Goal: Transaction & Acquisition: Download file/media

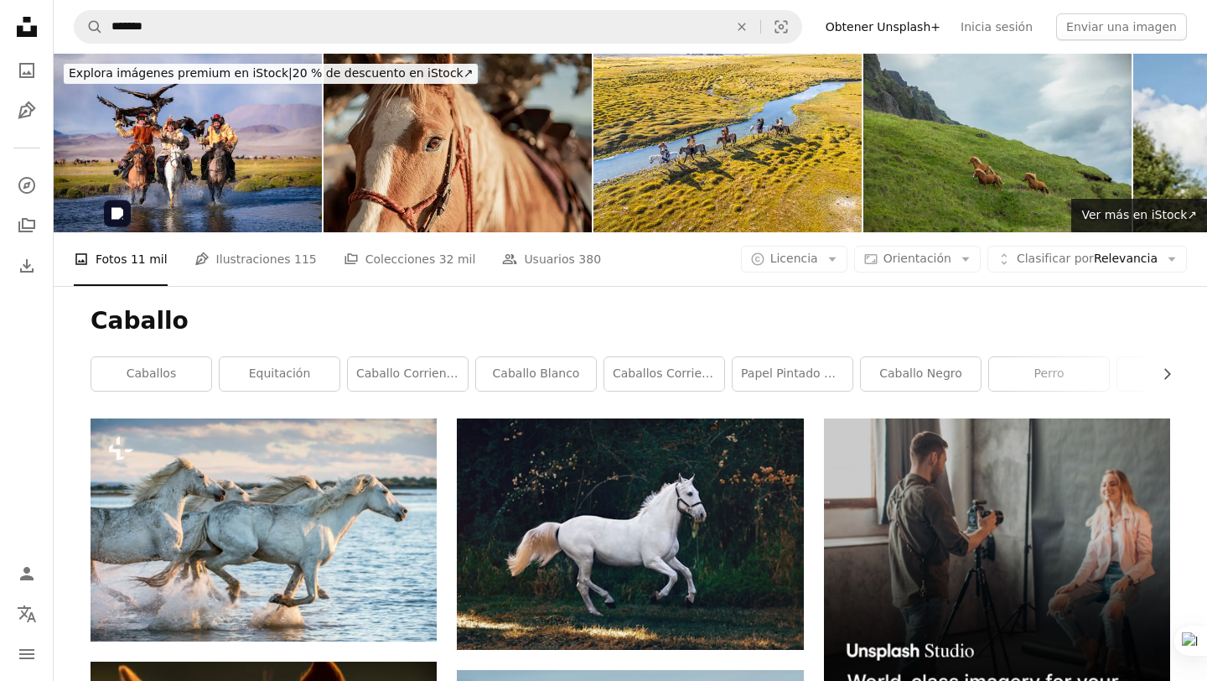
scroll to position [53, 0]
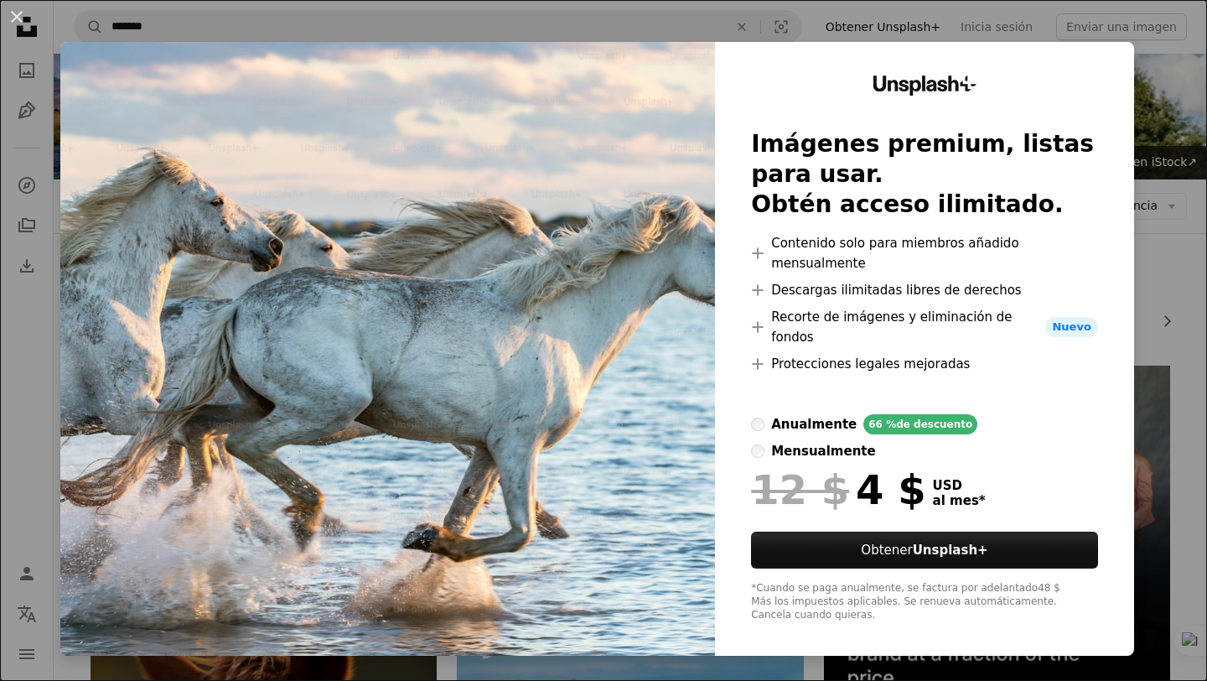
click at [1178, 140] on div "An X shape Unsplash+ Imágenes premium, listas para usar. Obtén acceso ilimitado…" at bounding box center [603, 340] width 1207 height 681
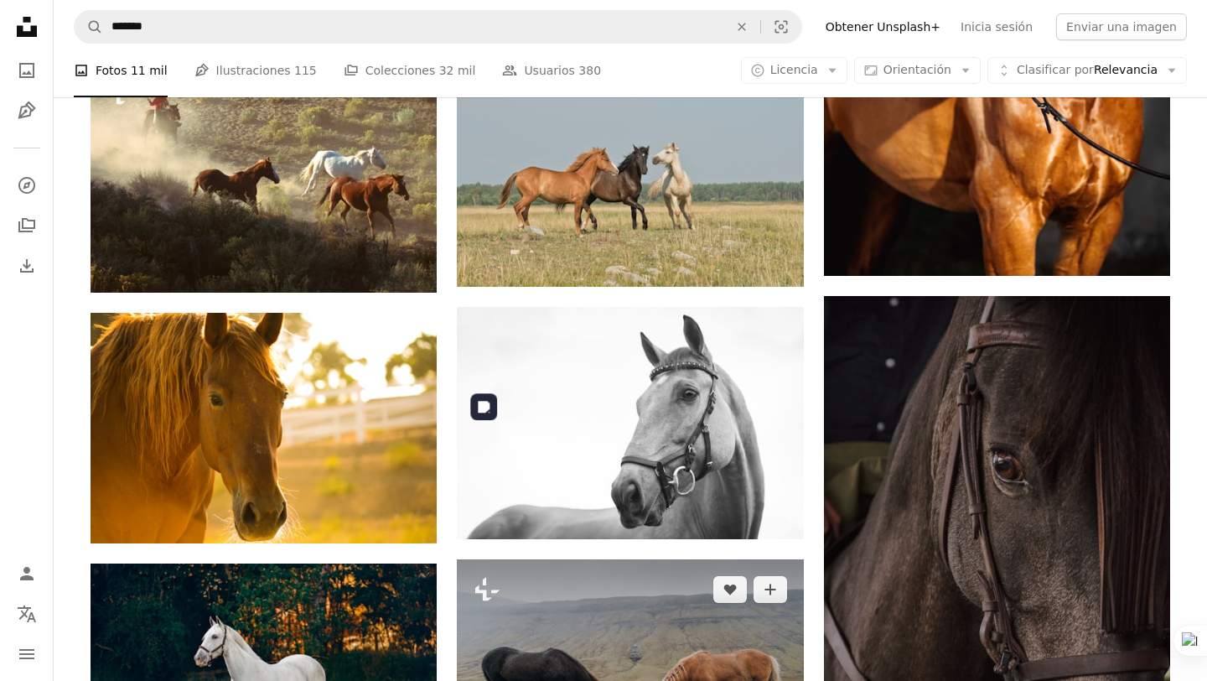
scroll to position [1153, 0]
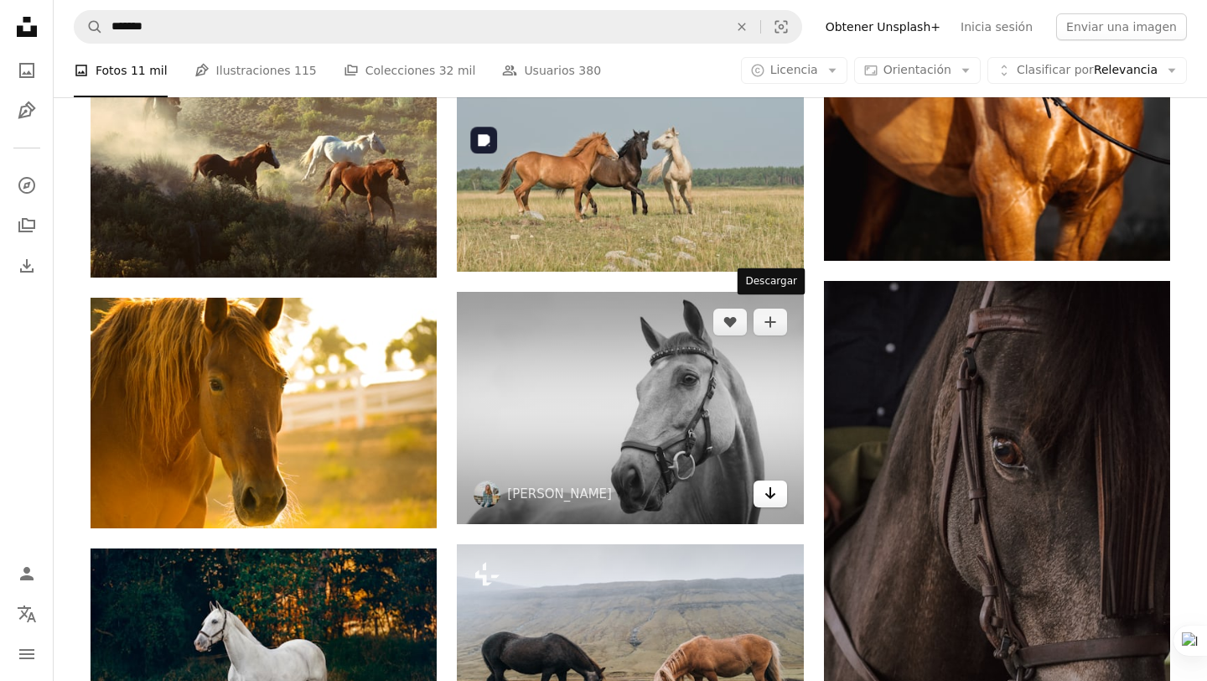
click at [772, 480] on link "Arrow pointing down" at bounding box center [770, 493] width 34 height 27
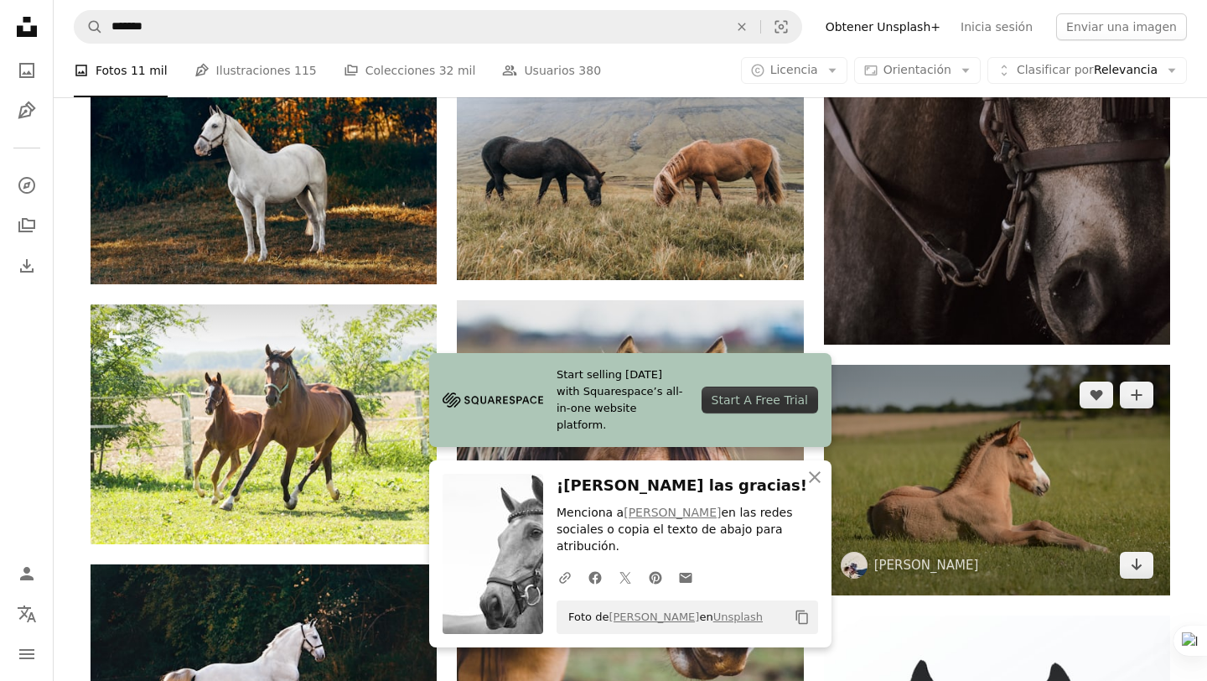
scroll to position [1661, 0]
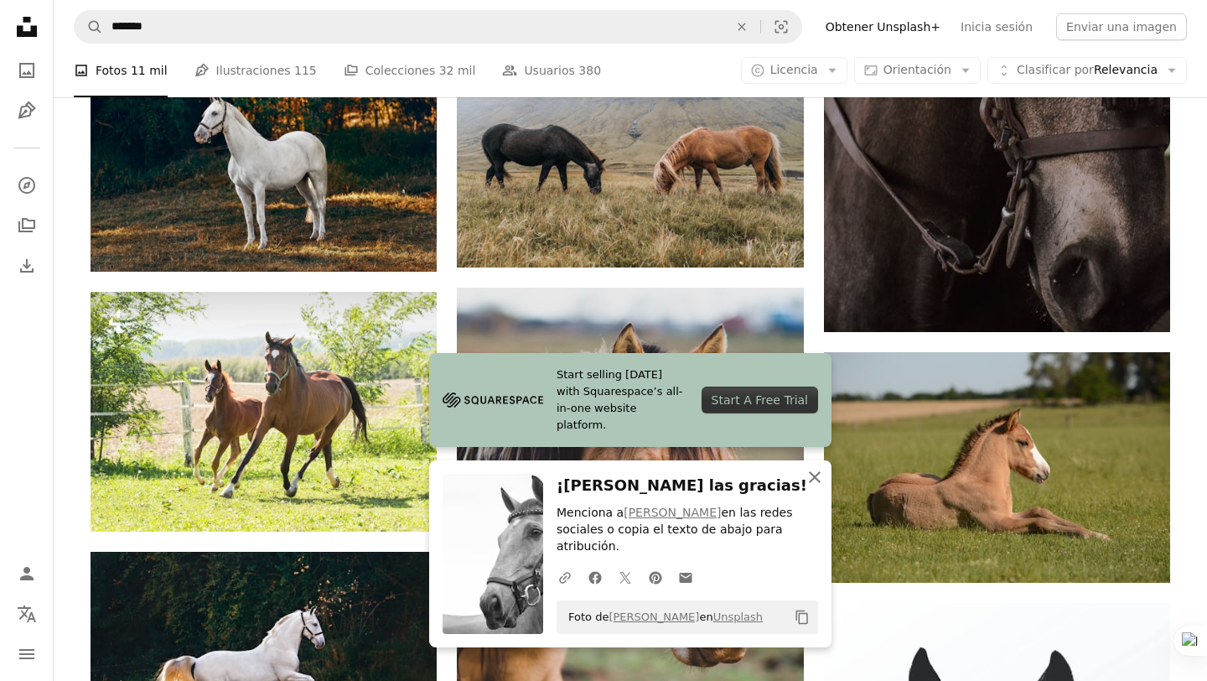
click at [814, 484] on icon "An X shape" at bounding box center [815, 477] width 20 height 20
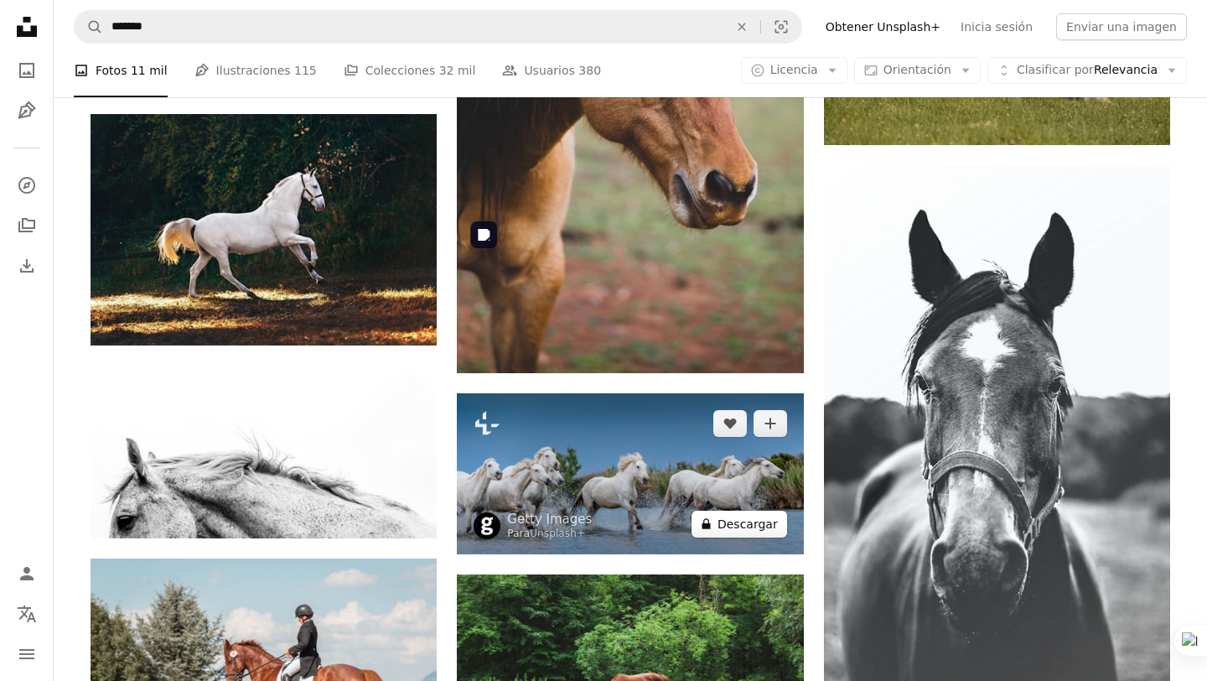
scroll to position [2104, 0]
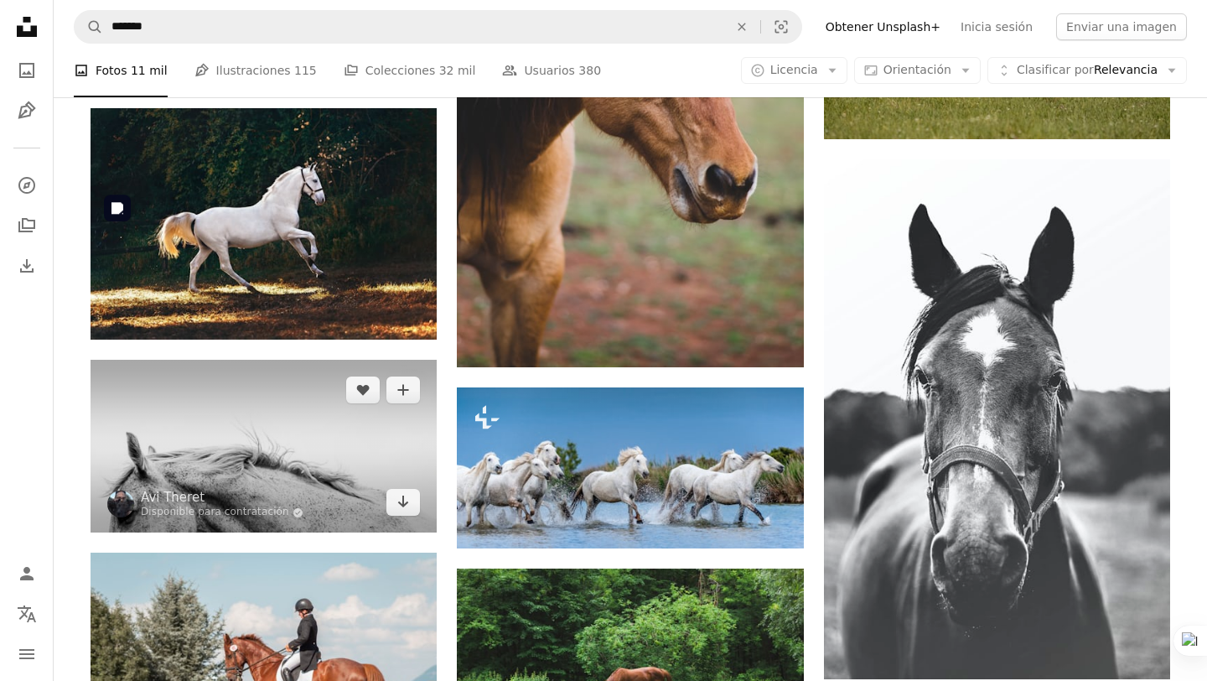
click at [403, 360] on img at bounding box center [264, 446] width 346 height 173
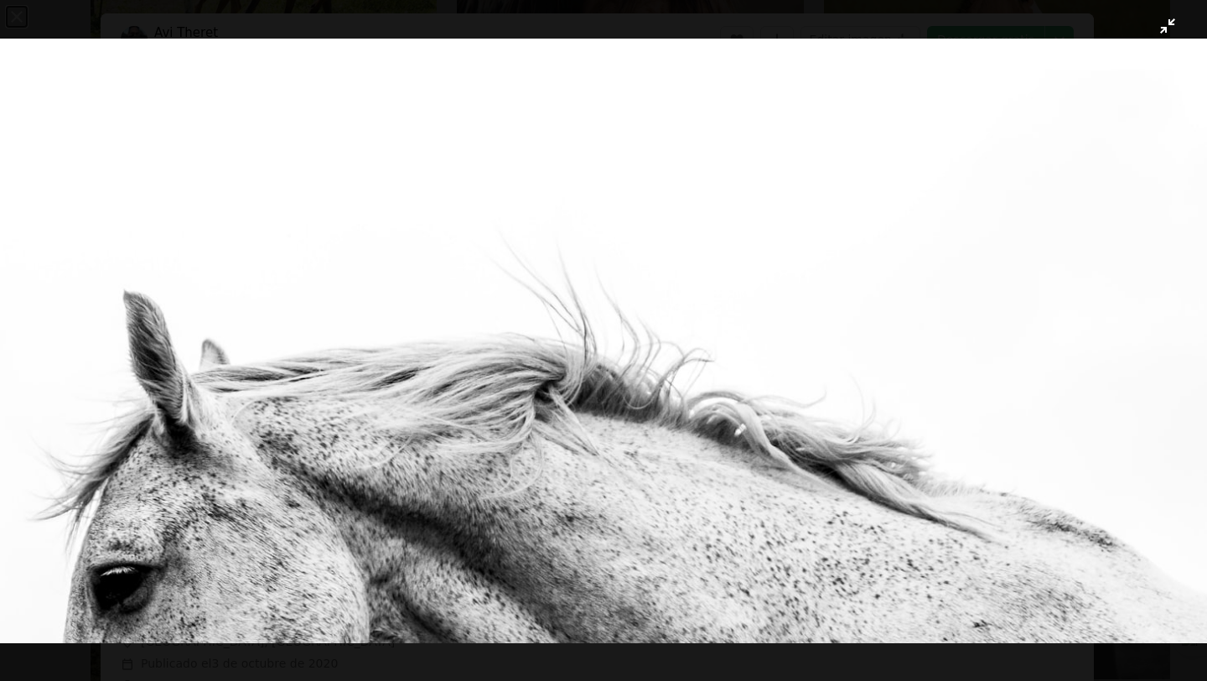
click at [1003, 280] on img "Reducir el zoom en esta imagen" at bounding box center [603, 341] width 1209 height 604
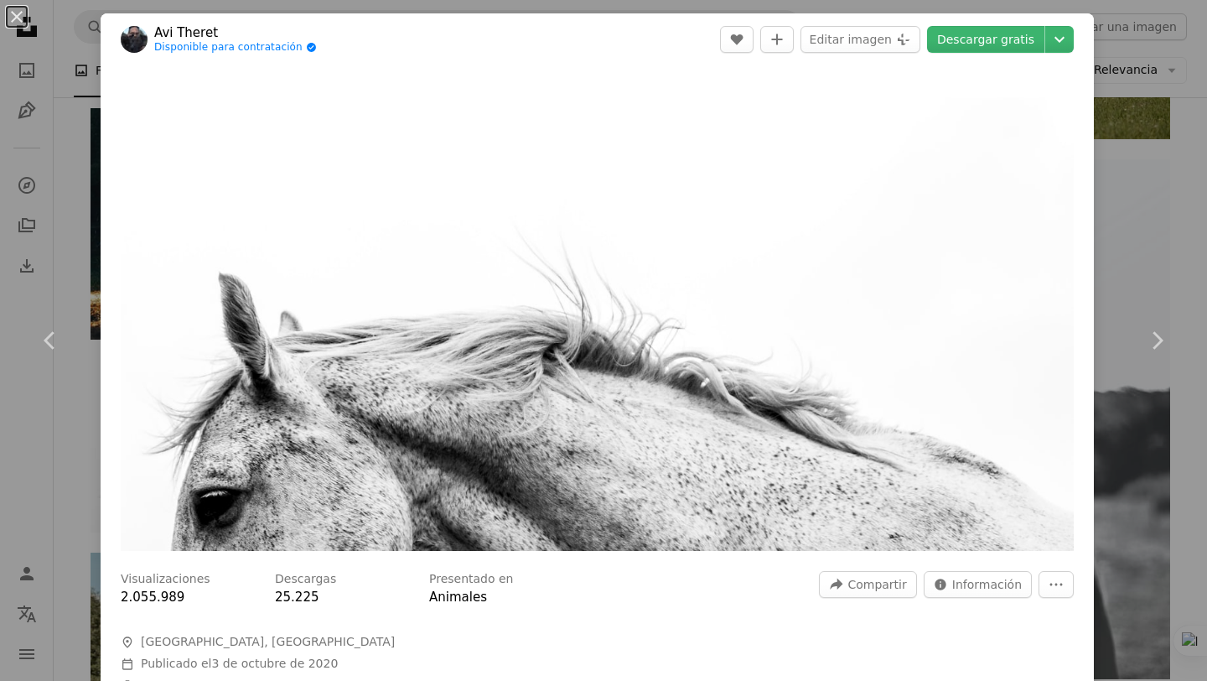
click at [1148, 243] on div "An X shape Chevron left Chevron right Avi Theret Disponible para contratación A…" at bounding box center [603, 340] width 1207 height 681
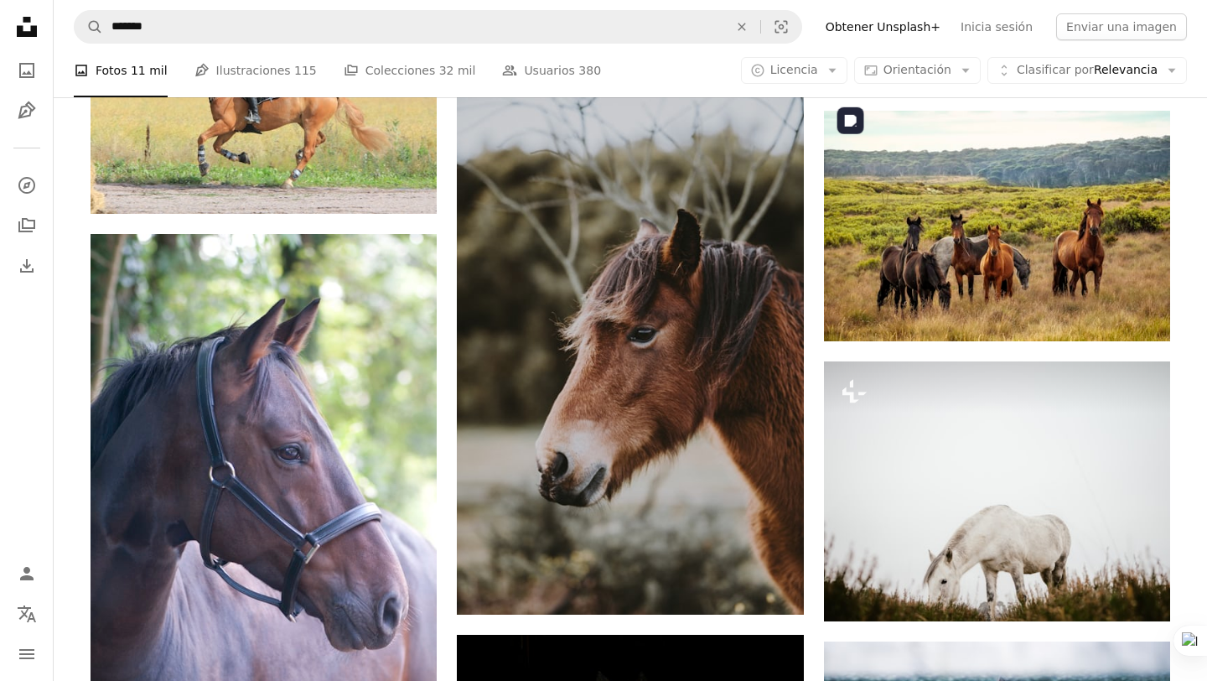
scroll to position [12307, 0]
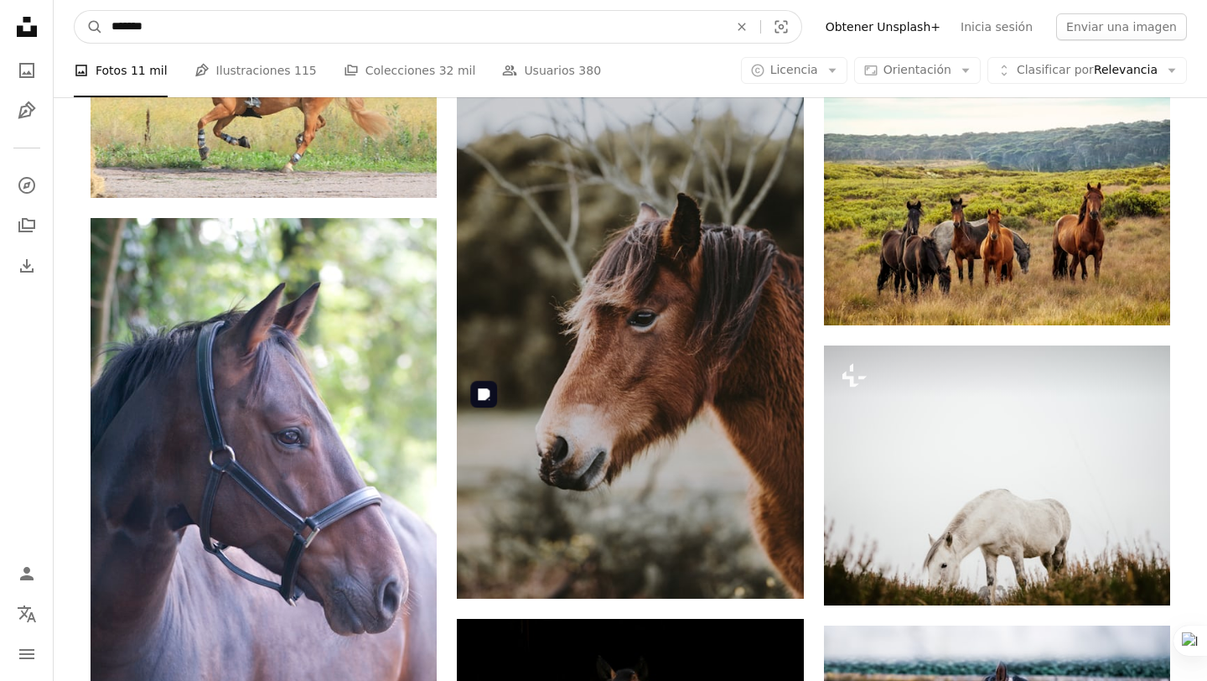
click at [460, 31] on input "*******" at bounding box center [413, 27] width 620 height 32
type input "**********"
click button "A magnifying glass" at bounding box center [89, 27] width 28 height 32
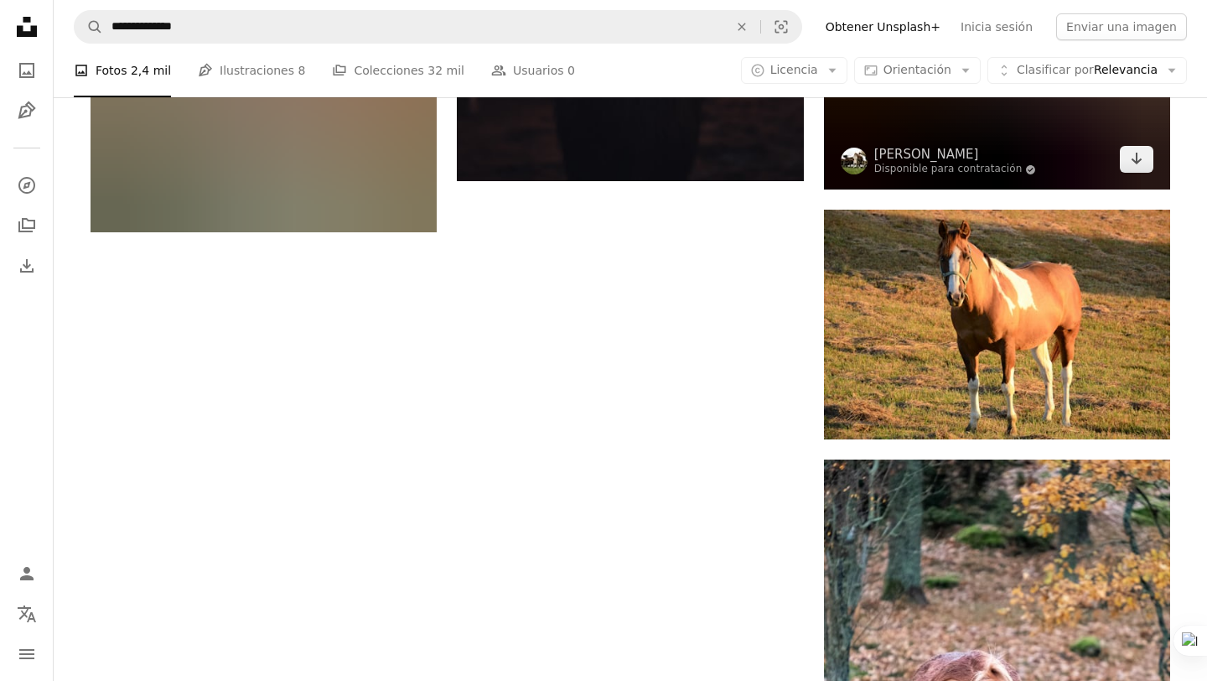
scroll to position [2929, 0]
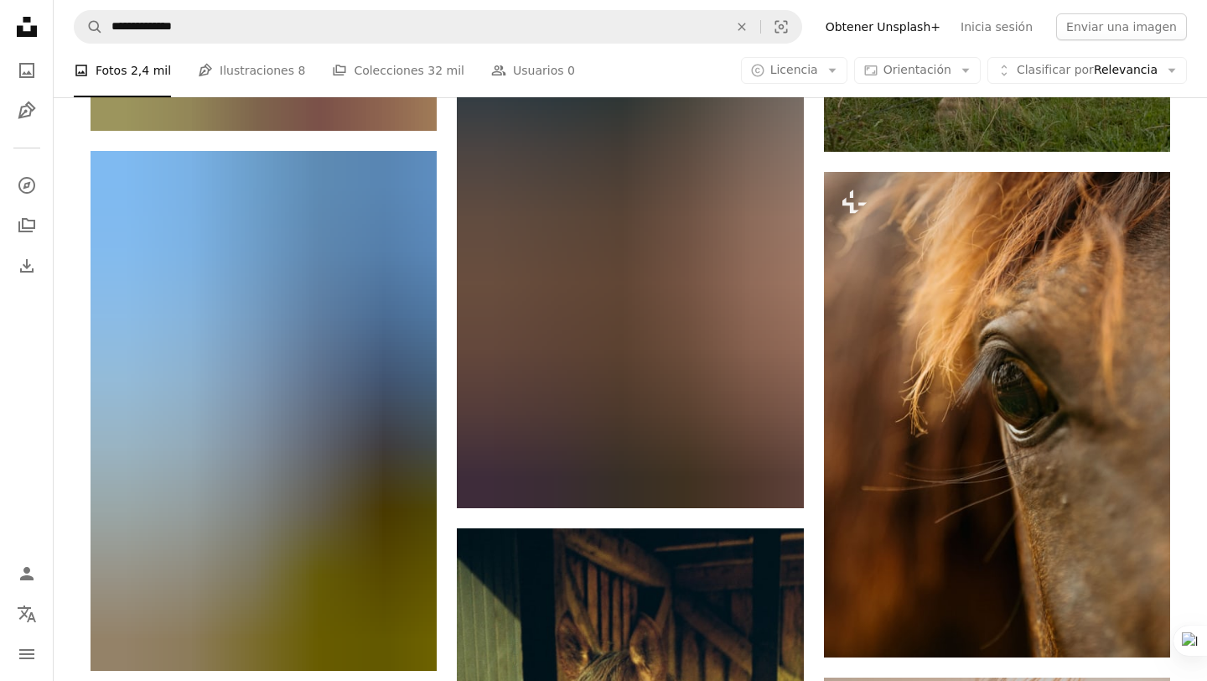
scroll to position [16715, 0]
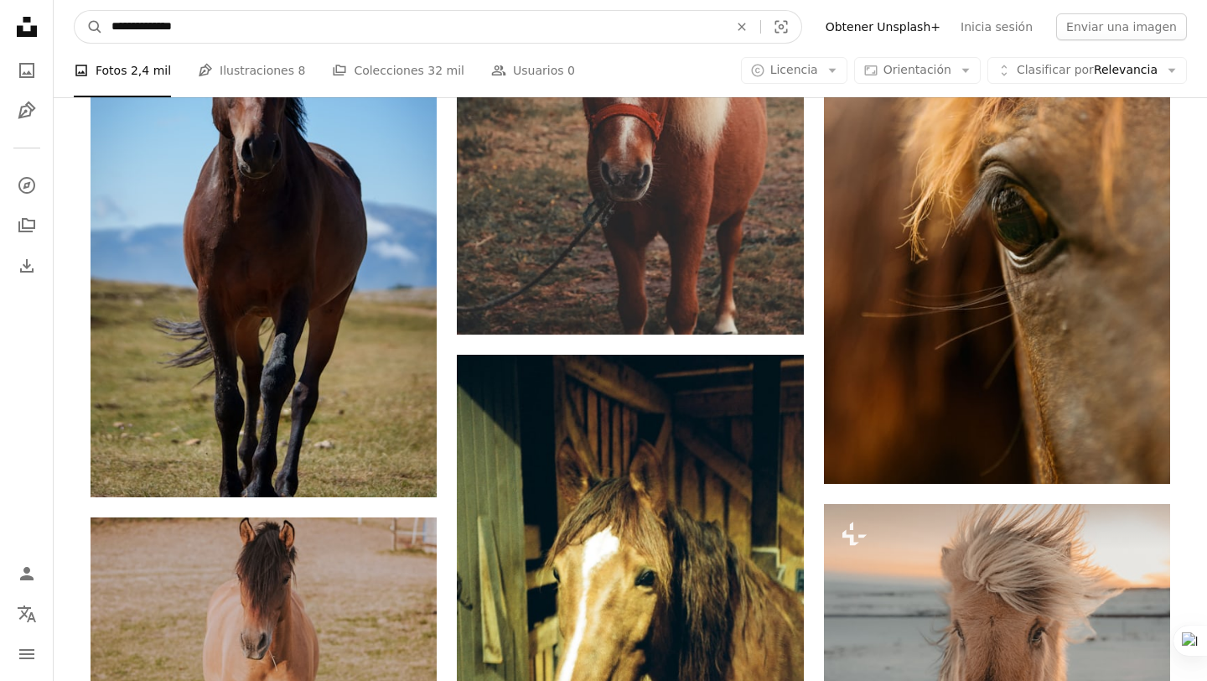
drag, startPoint x: 288, startPoint y: 23, endPoint x: 155, endPoint y: 33, distance: 133.6
click at [155, 33] on input "**********" at bounding box center [413, 27] width 620 height 32
type input "*******"
click at [75, 11] on button "A magnifying glass" at bounding box center [89, 27] width 28 height 32
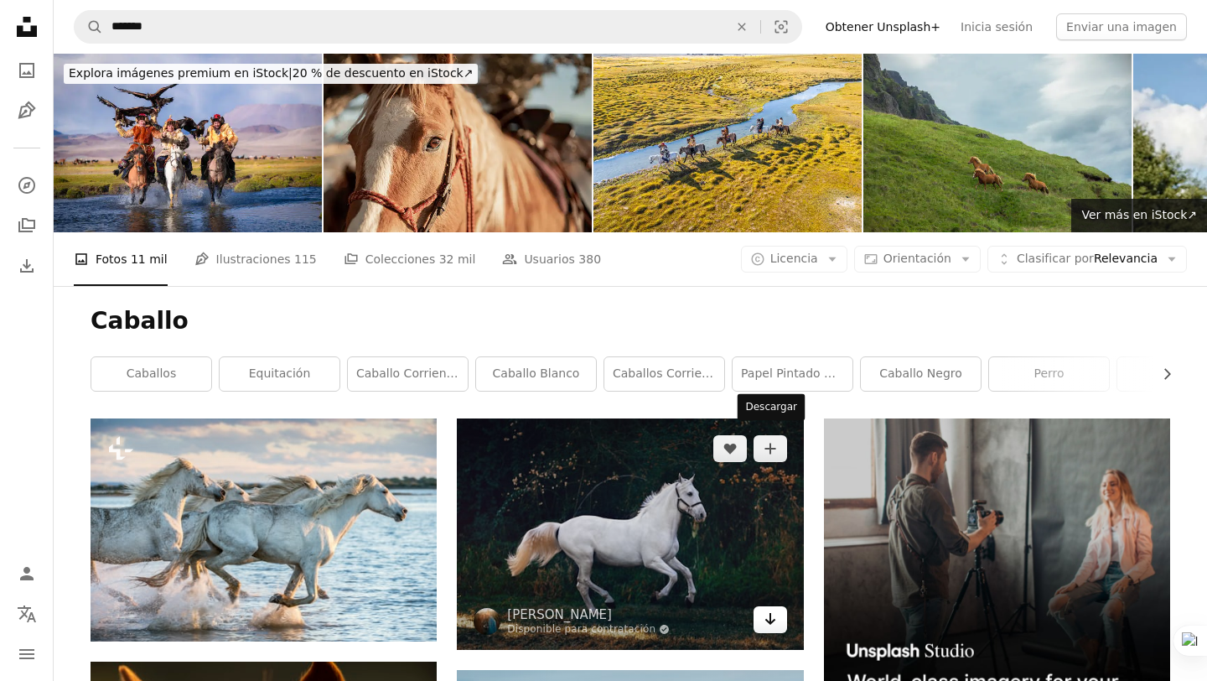
click at [764, 608] on icon "Arrow pointing down" at bounding box center [769, 618] width 13 height 20
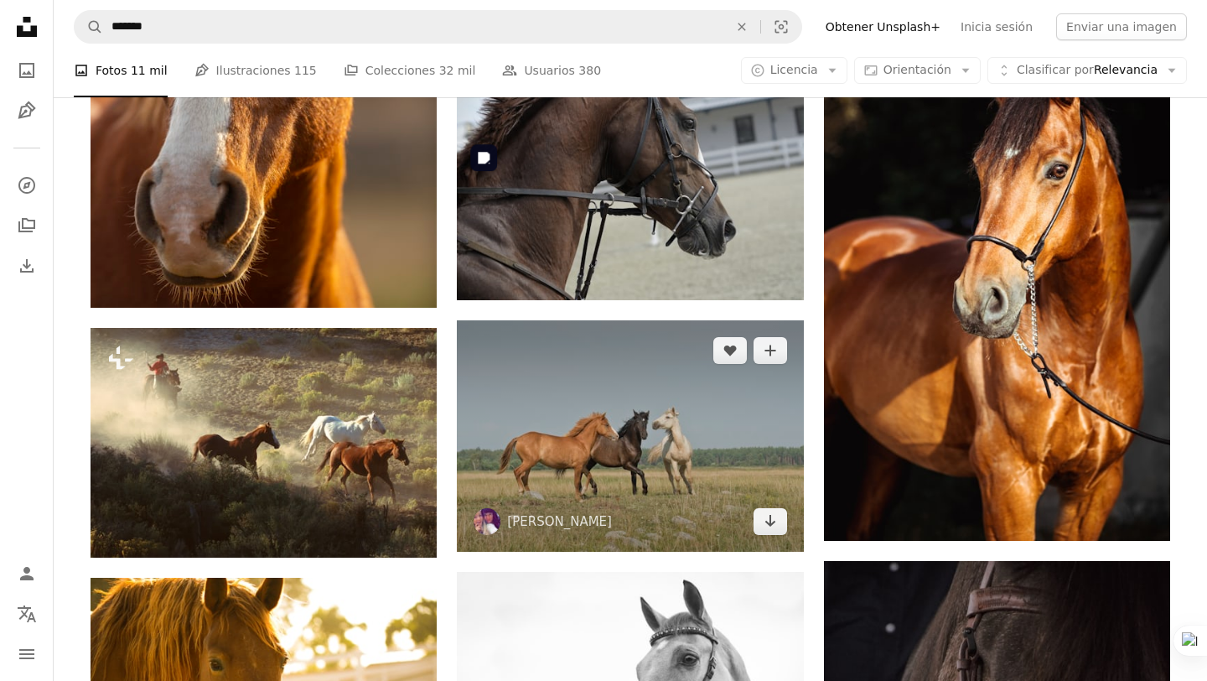
scroll to position [901, 0]
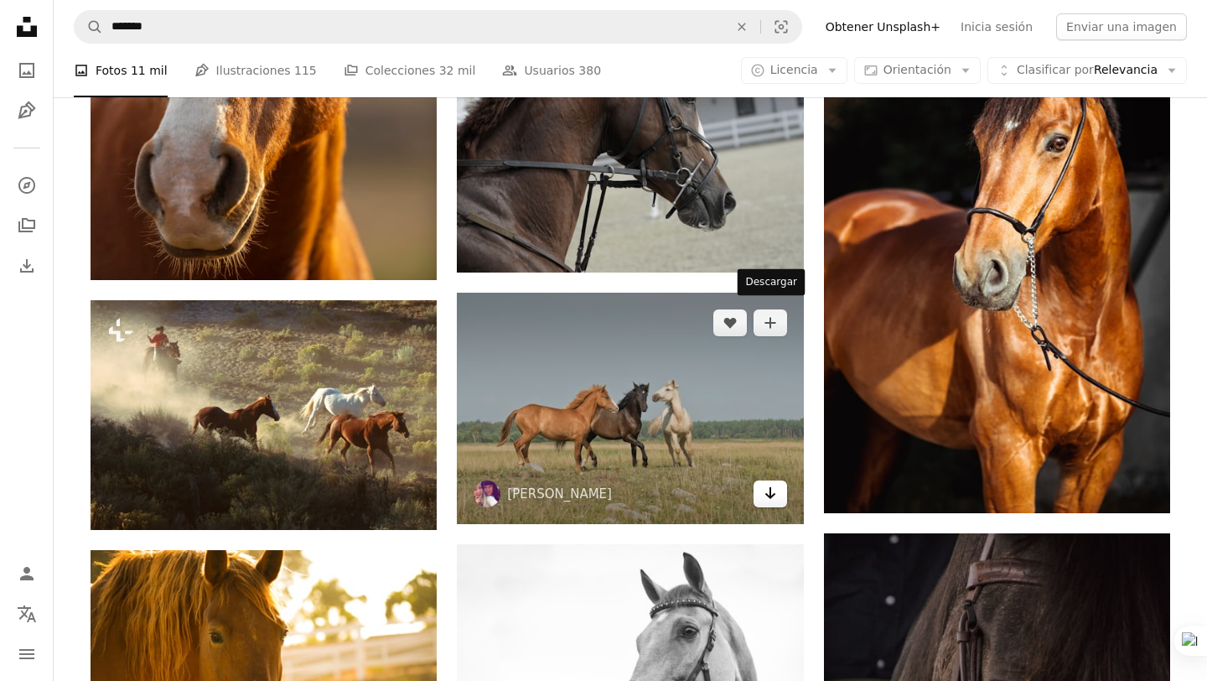
click at [763, 483] on icon "Arrow pointing down" at bounding box center [769, 493] width 13 height 20
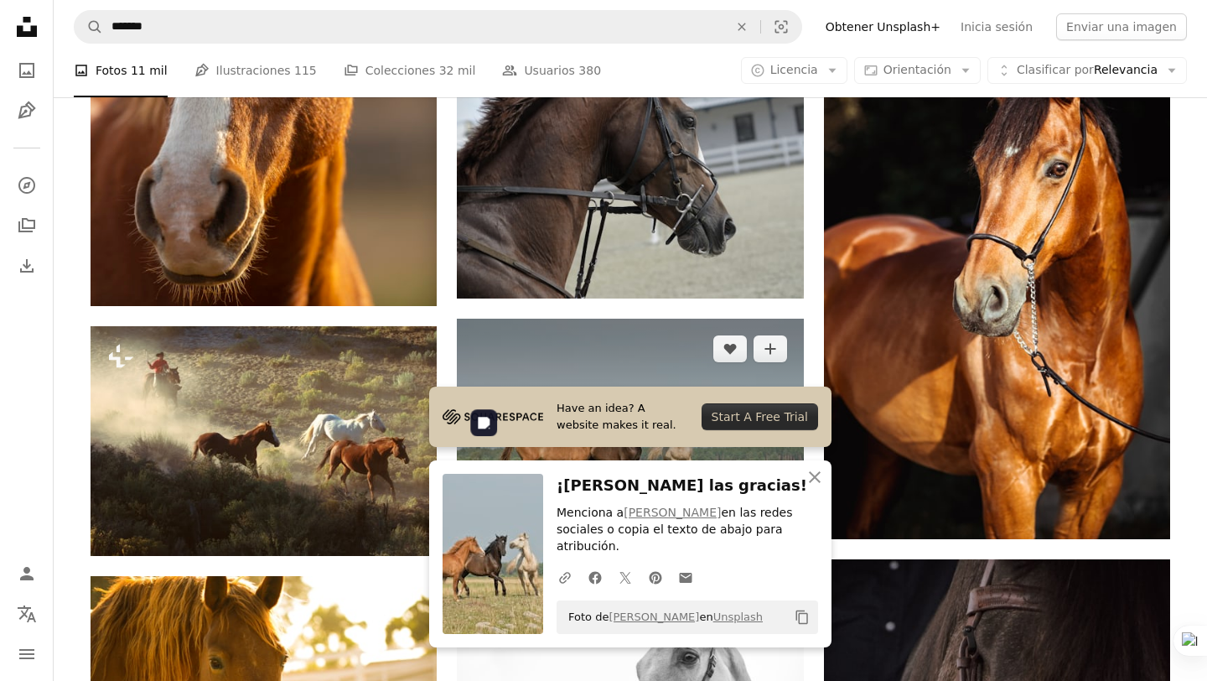
scroll to position [856, 0]
